Goal: Find specific page/section: Find specific page/section

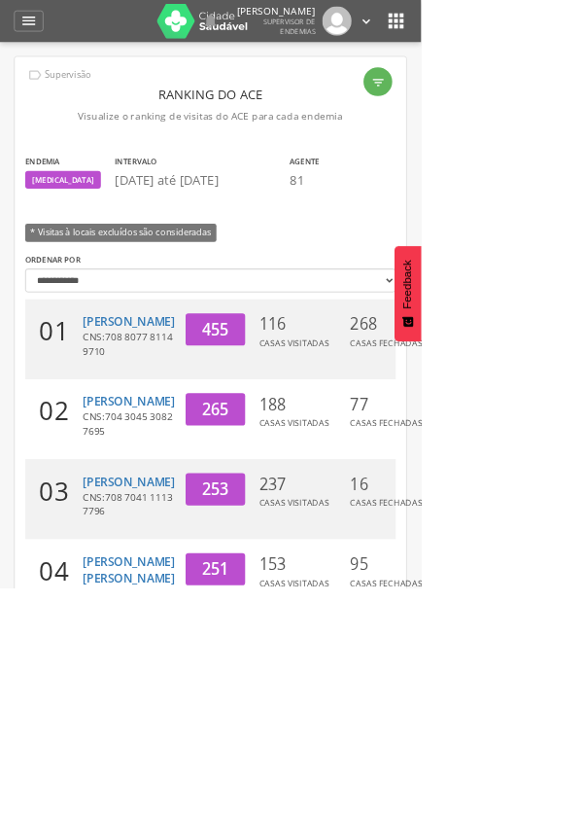
click at [70, 58] on div " Supervisão Ranking Aplicativo desatualizado Última sincronização Mapa de ende…" at bounding box center [291, 29] width 545 height 58
click at [30, 41] on icon "" at bounding box center [39, 28] width 23 height 23
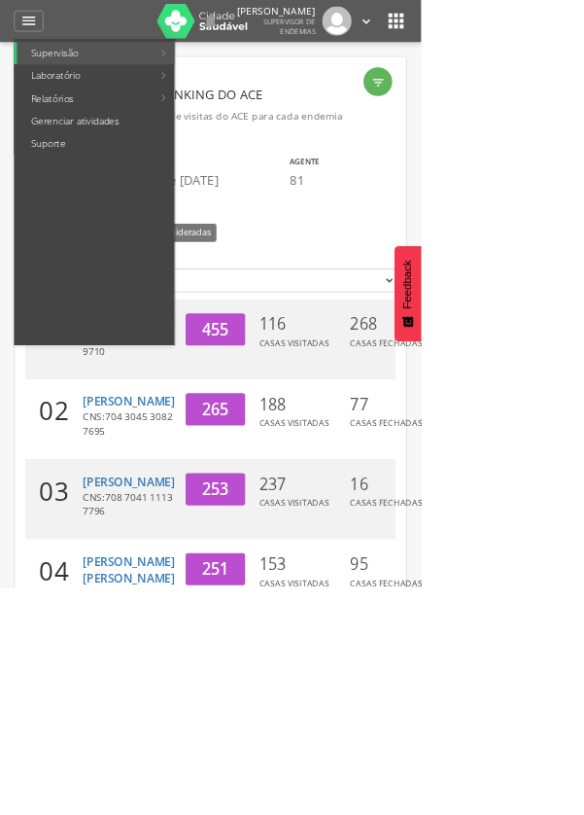
click at [70, 152] on link "Relatórios" at bounding box center [118, 136] width 190 height 31
click at [436, 89] on link "Resumo do trabalho de campo" at bounding box center [359, 73] width 225 height 31
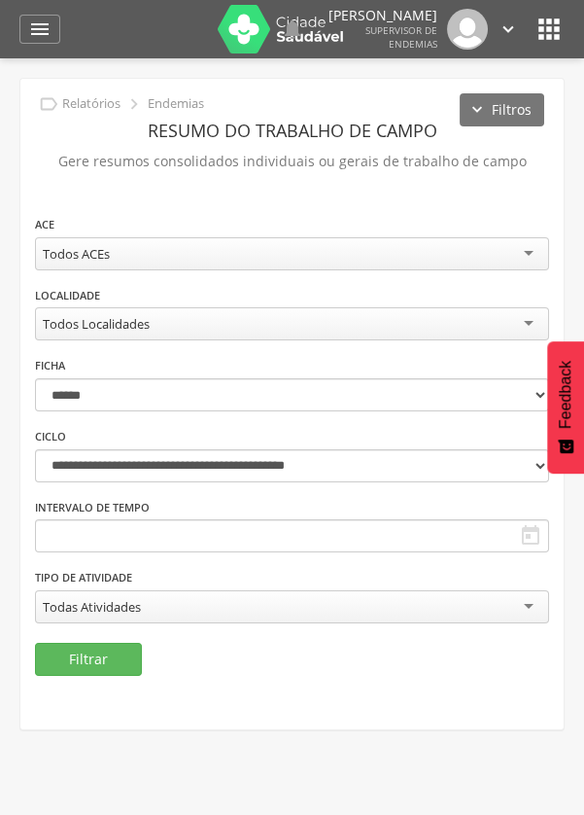
click at [151, 251] on div "Todos ACEs" at bounding box center [292, 253] width 514 height 33
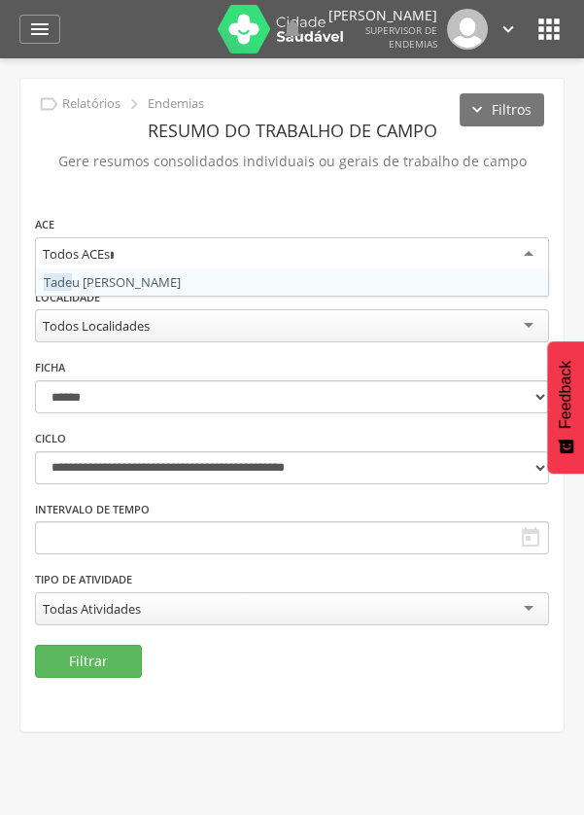
scroll to position [0, 17]
type input "***"
click at [510, 40] on icon "" at bounding box center [508, 28] width 21 height 21
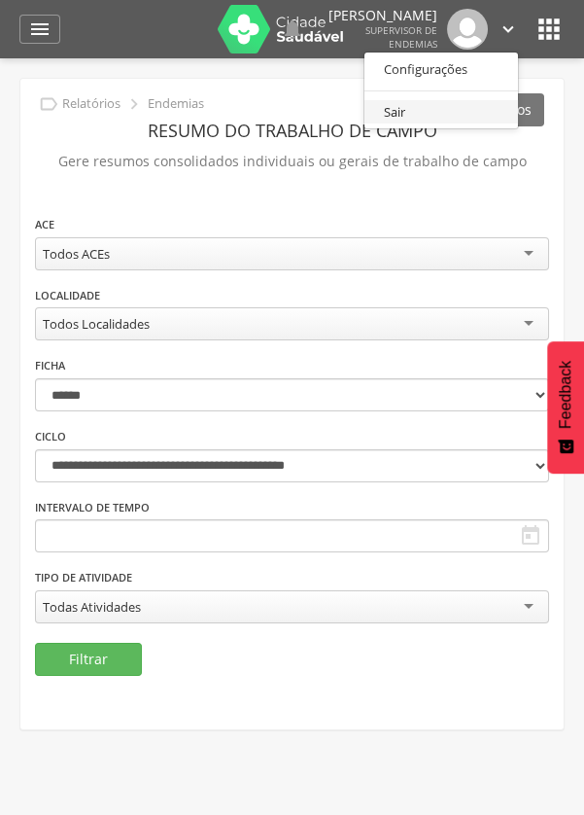
click at [407, 124] on link "Sair" at bounding box center [441, 112] width 154 height 24
